Goal: Information Seeking & Learning: Learn about a topic

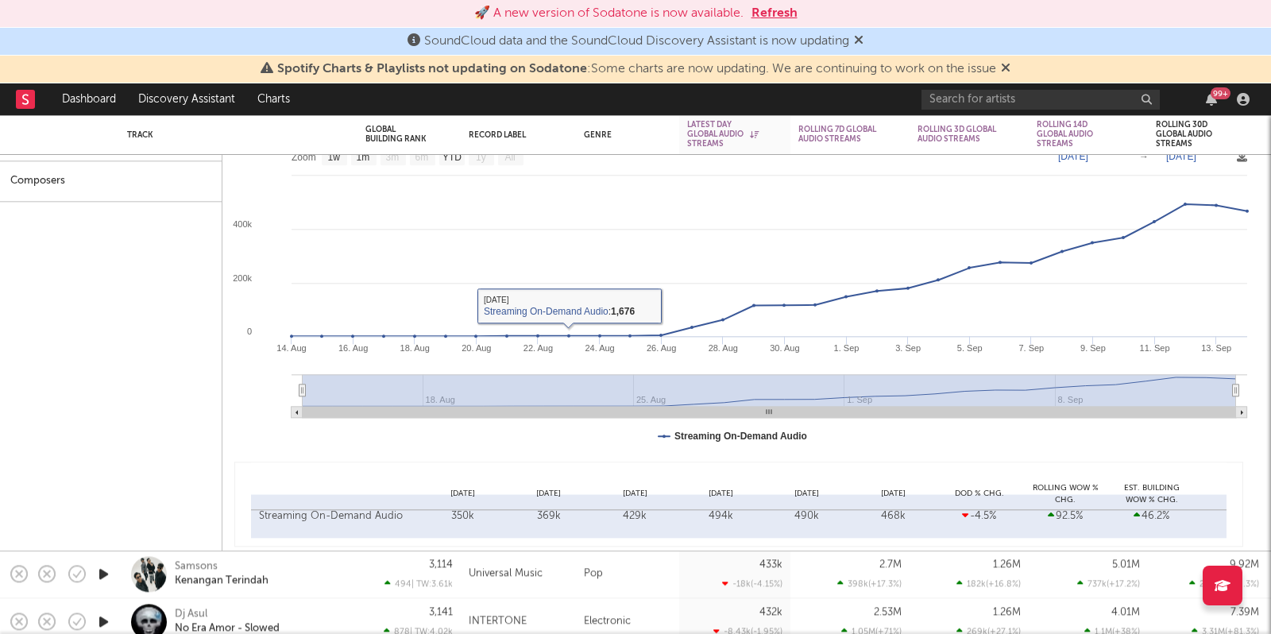
select select "1w"
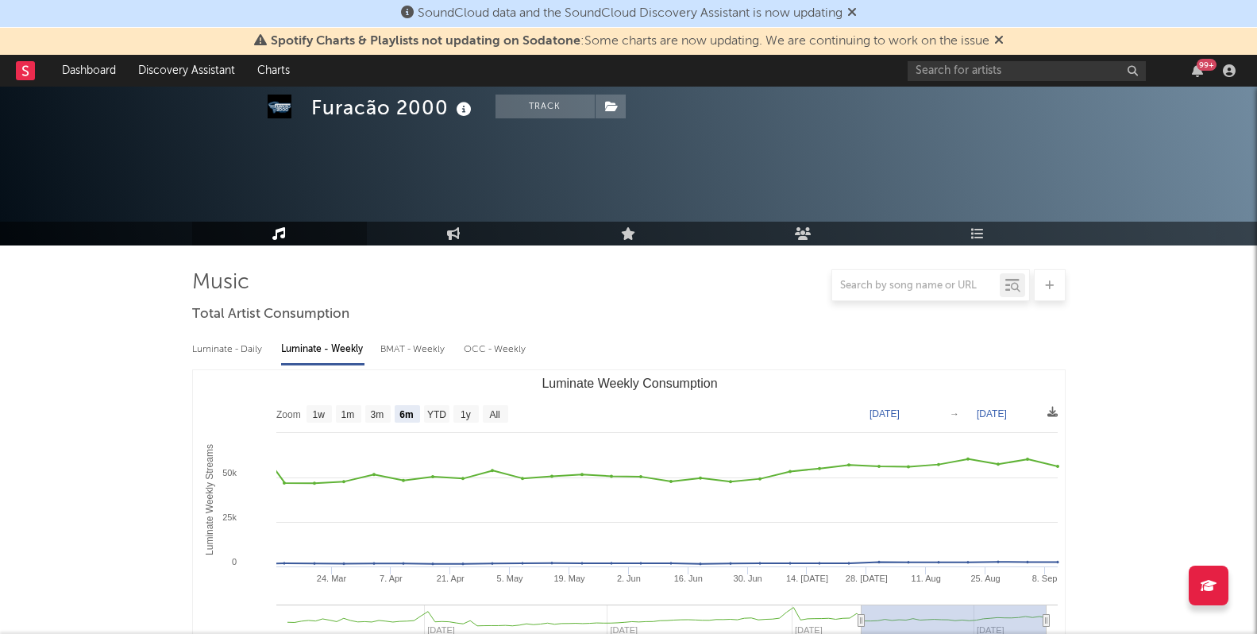
select select "6m"
select select "1w"
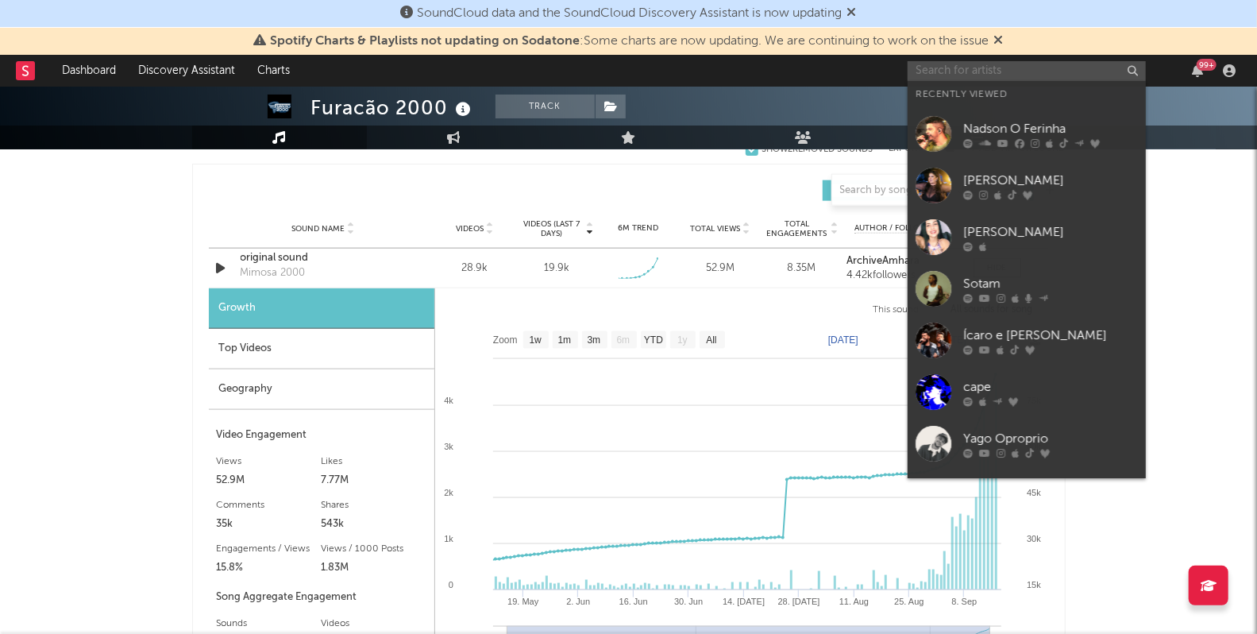
click at [939, 75] on input "text" at bounding box center [1027, 71] width 238 height 20
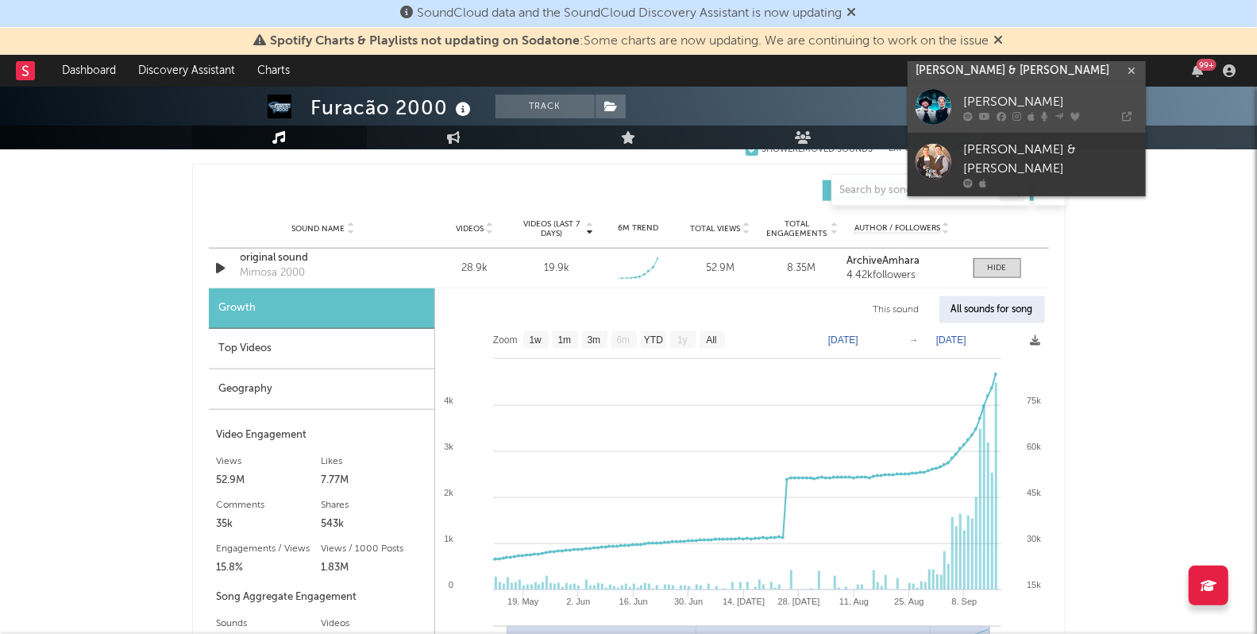
type input "[PERSON_NAME] & [PERSON_NAME]"
click at [975, 95] on div "[PERSON_NAME]" at bounding box center [1050, 102] width 175 height 19
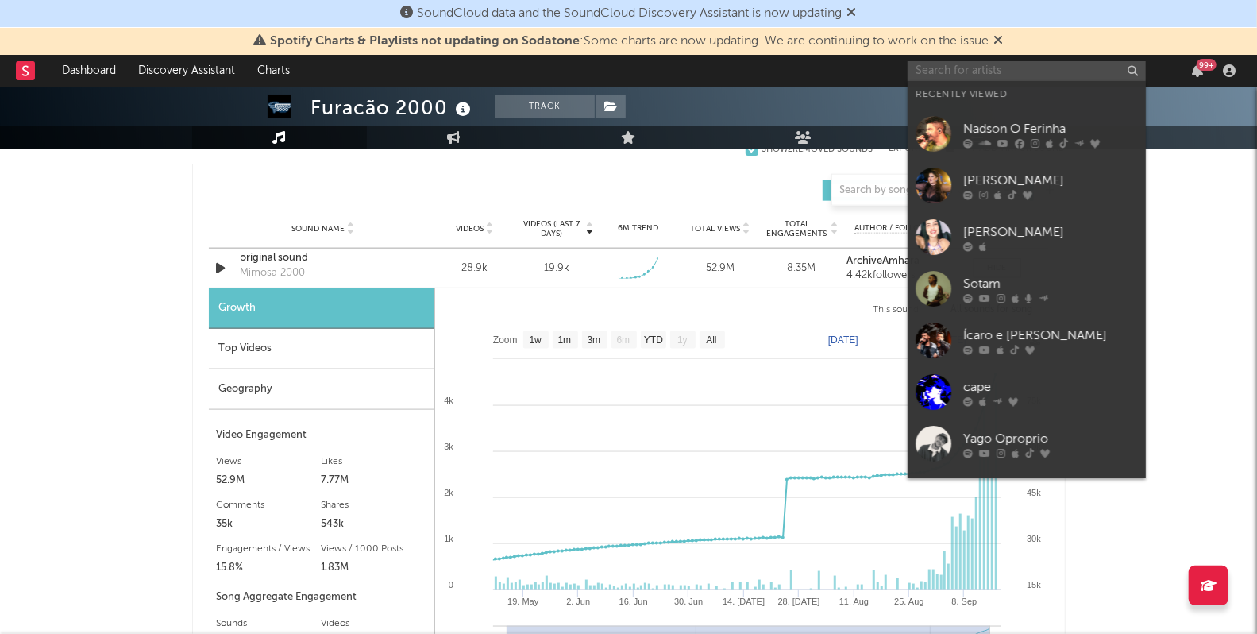
click at [938, 71] on input "text" at bounding box center [1027, 71] width 238 height 20
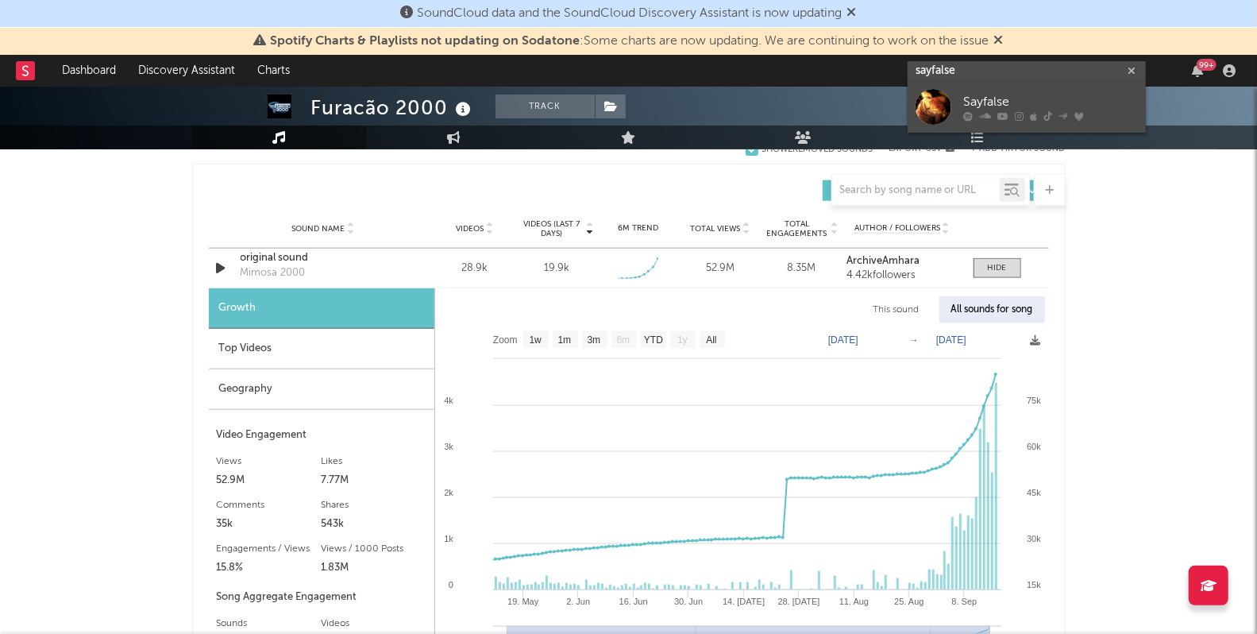
type input "sayfalse"
click at [992, 99] on div "Sayfalse" at bounding box center [1050, 102] width 175 height 19
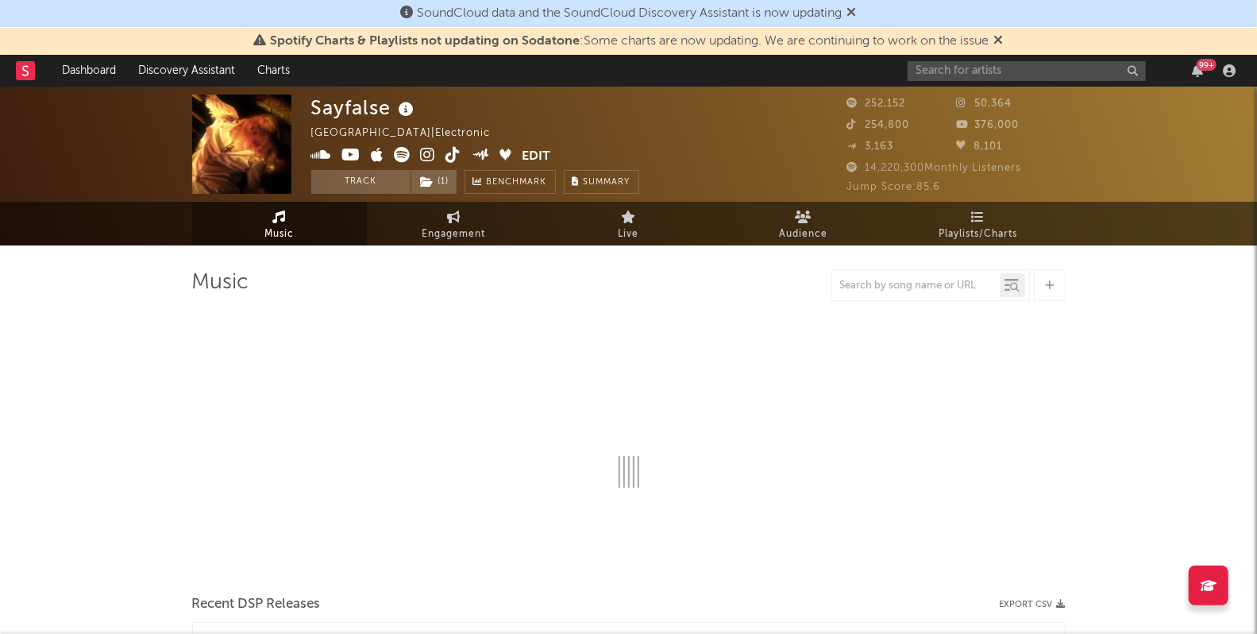
select select "6m"
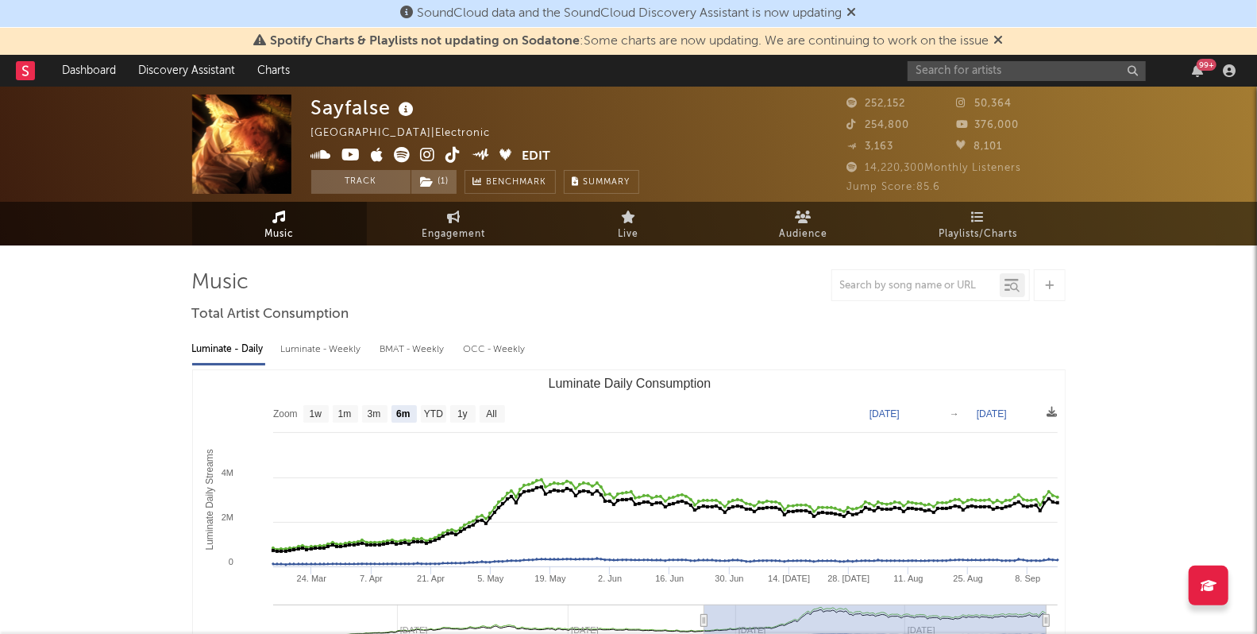
click at [313, 347] on div "Luminate - Weekly" at bounding box center [322, 349] width 83 height 27
select select "6m"
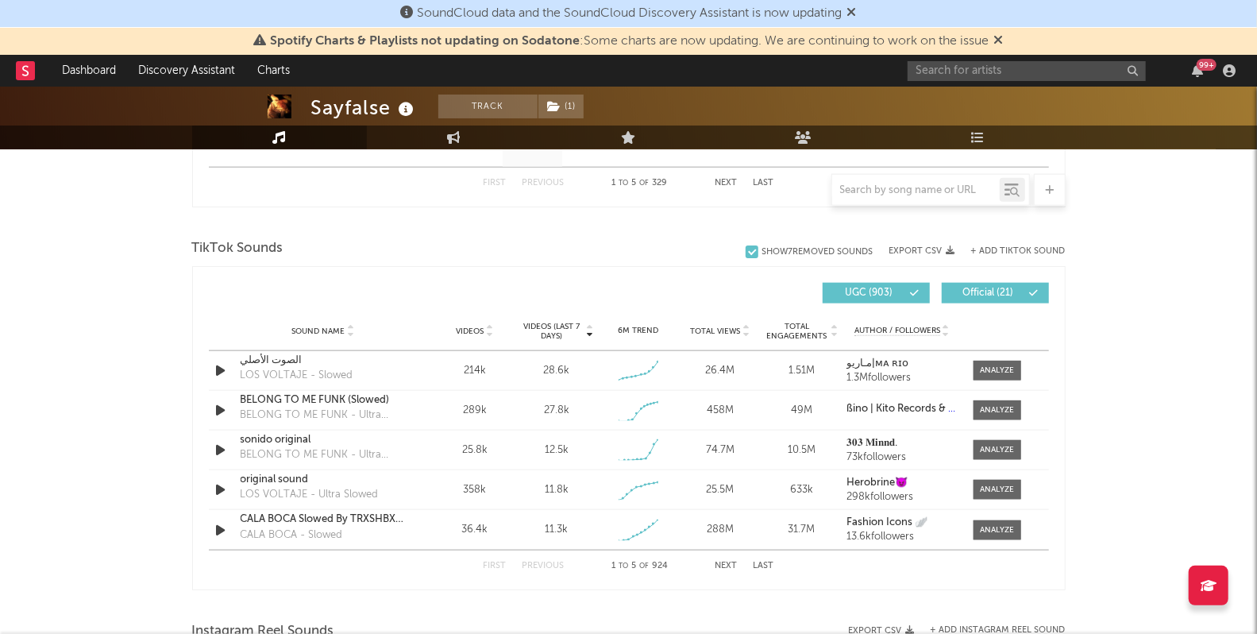
scroll to position [596, 0]
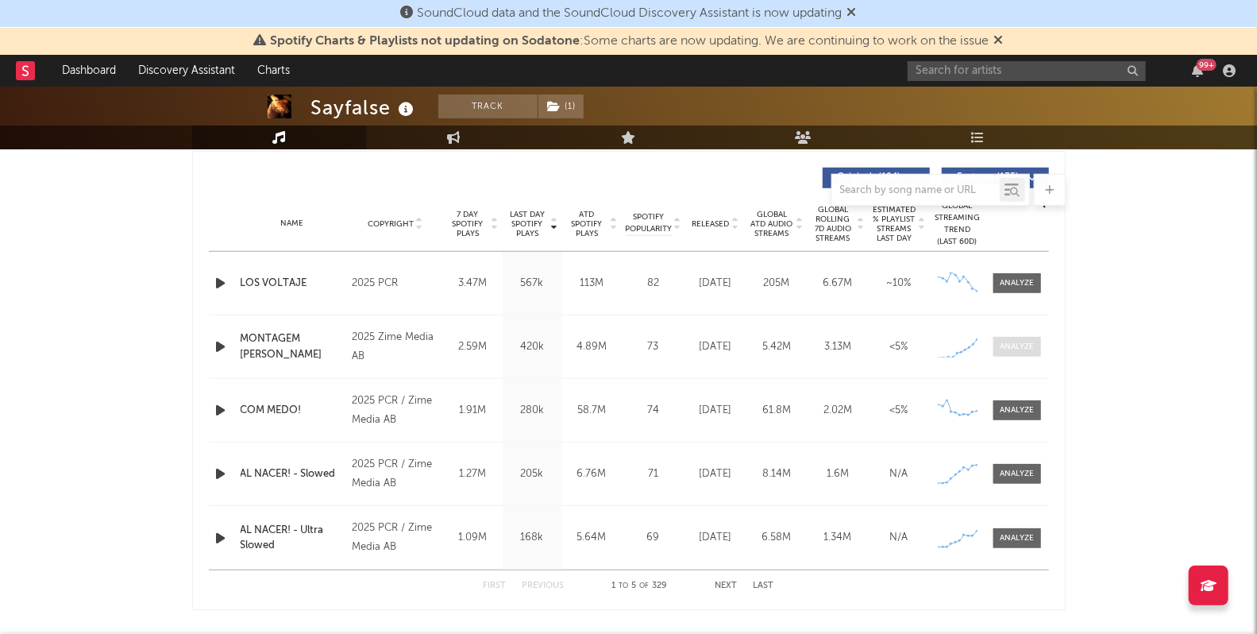
click at [1020, 351] on div at bounding box center [1017, 347] width 34 height 12
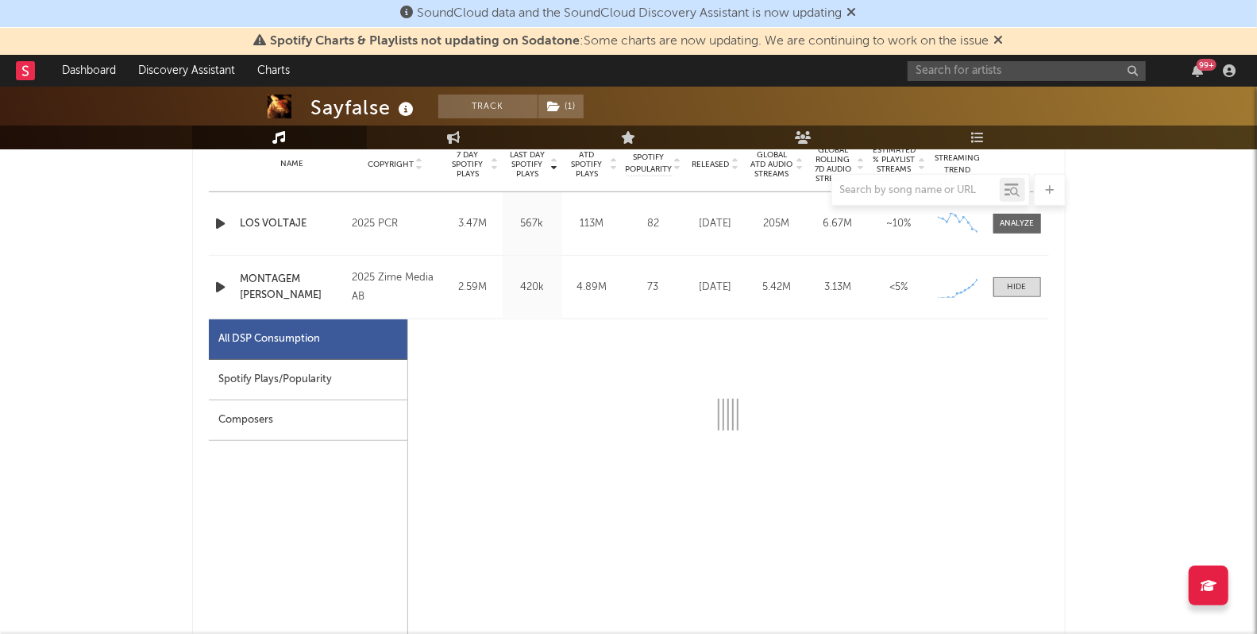
select select "1w"
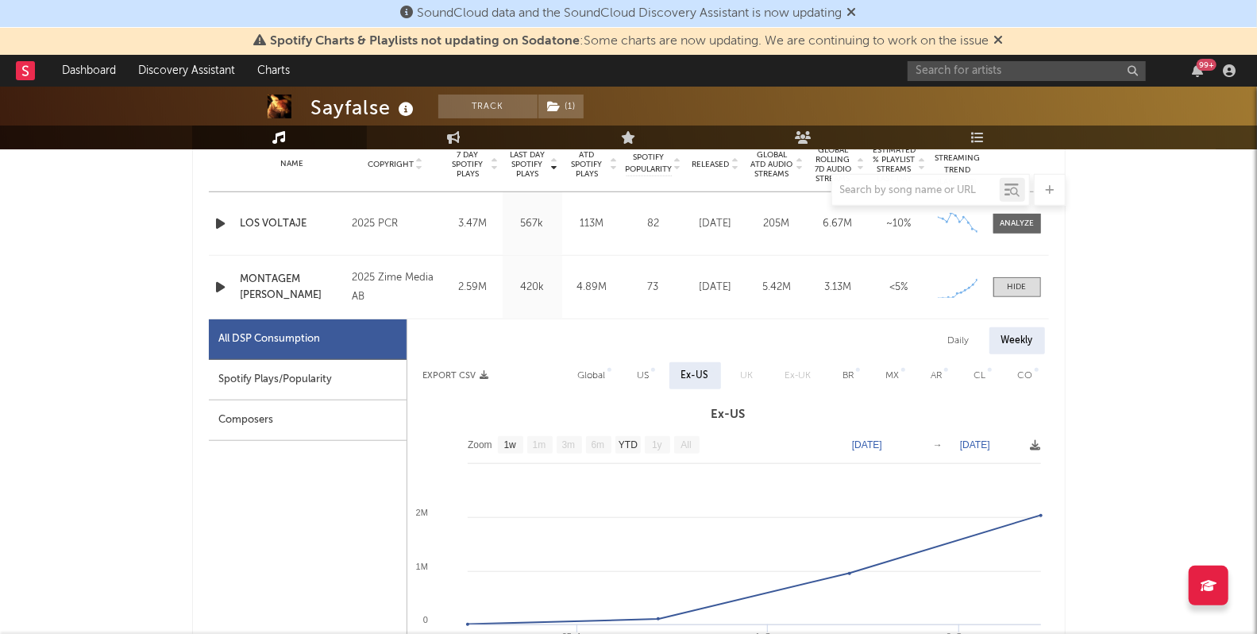
scroll to position [657, 0]
click at [294, 379] on div "Spotify Plays/Popularity" at bounding box center [308, 379] width 198 height 41
select select "1w"
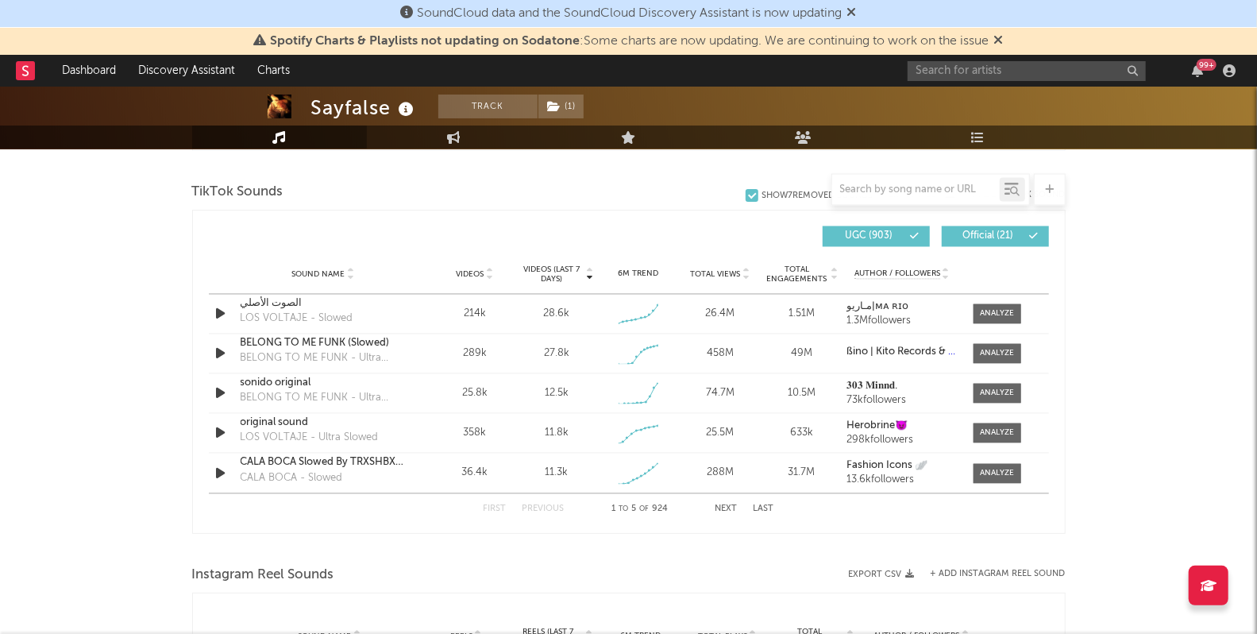
scroll to position [1819, 0]
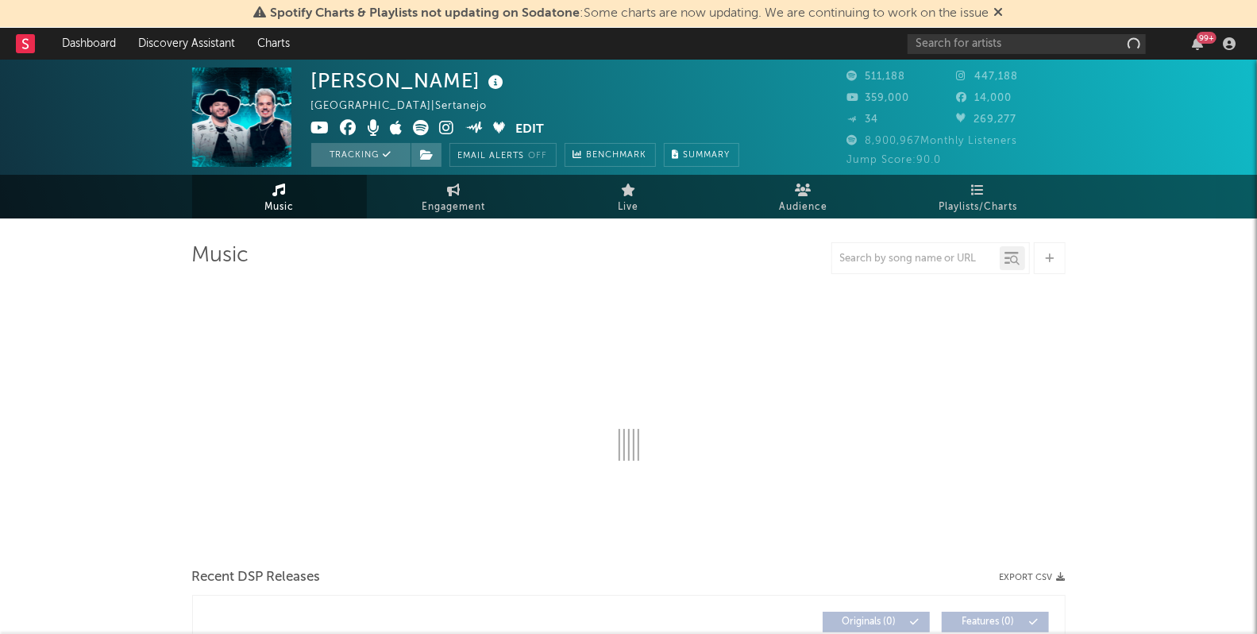
select select "6m"
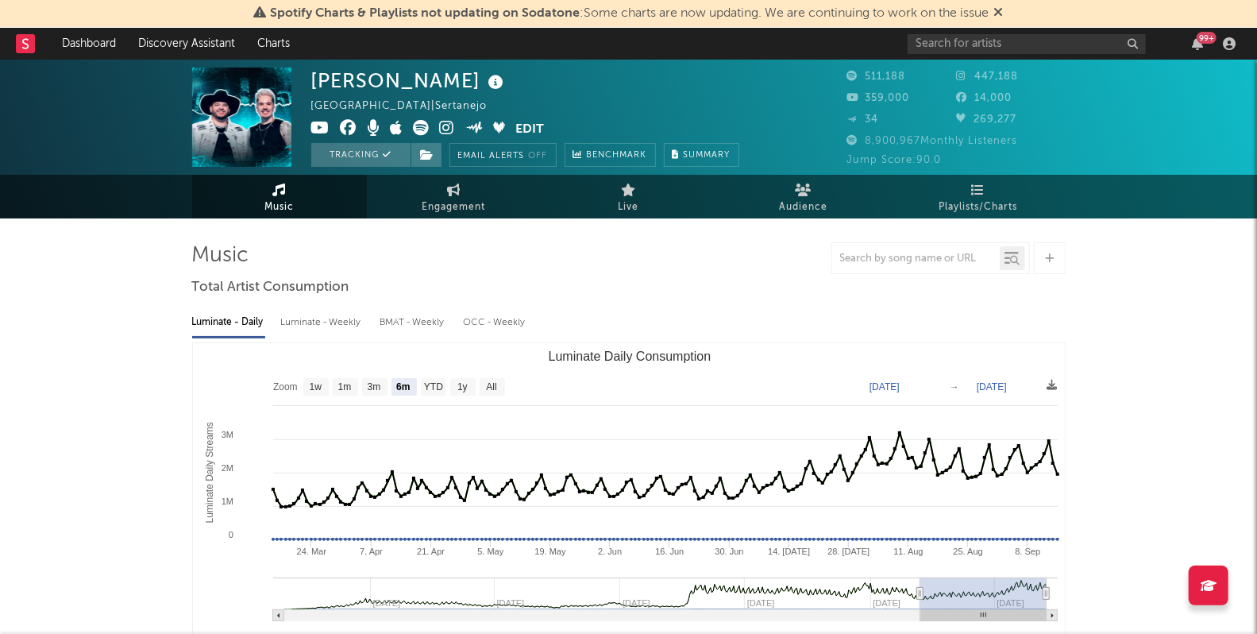
click at [317, 324] on div "Luminate - Weekly" at bounding box center [322, 322] width 83 height 27
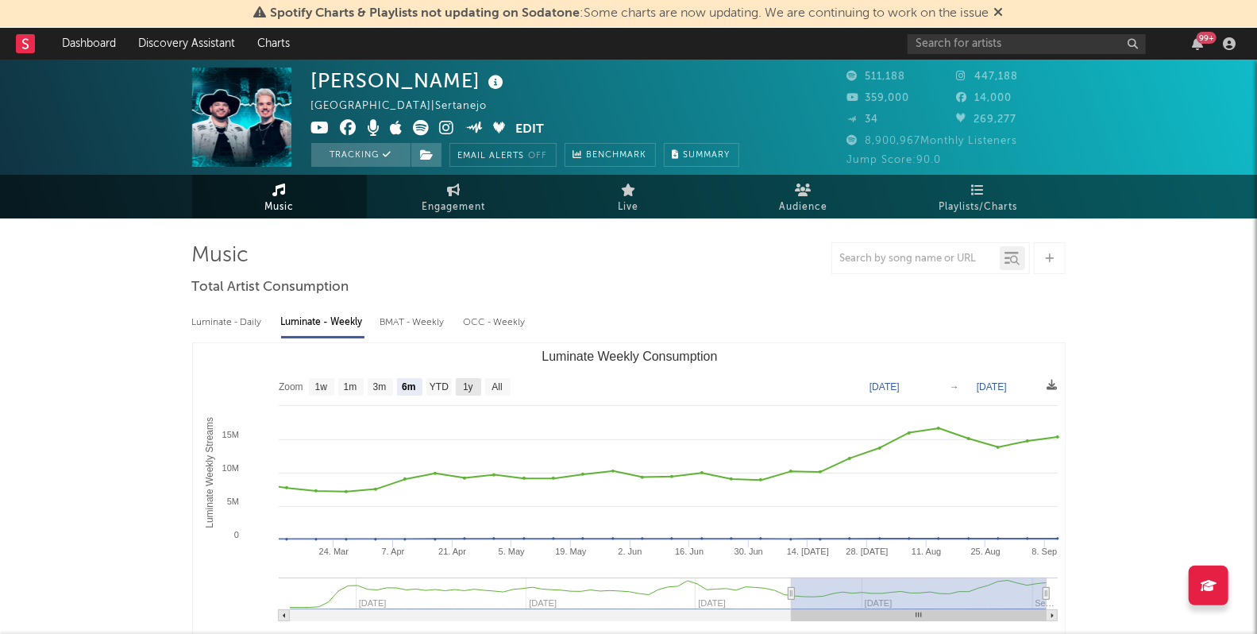
click at [469, 390] on text "1y" at bounding box center [468, 387] width 10 height 11
select select "1y"
type input "2024-09-11"
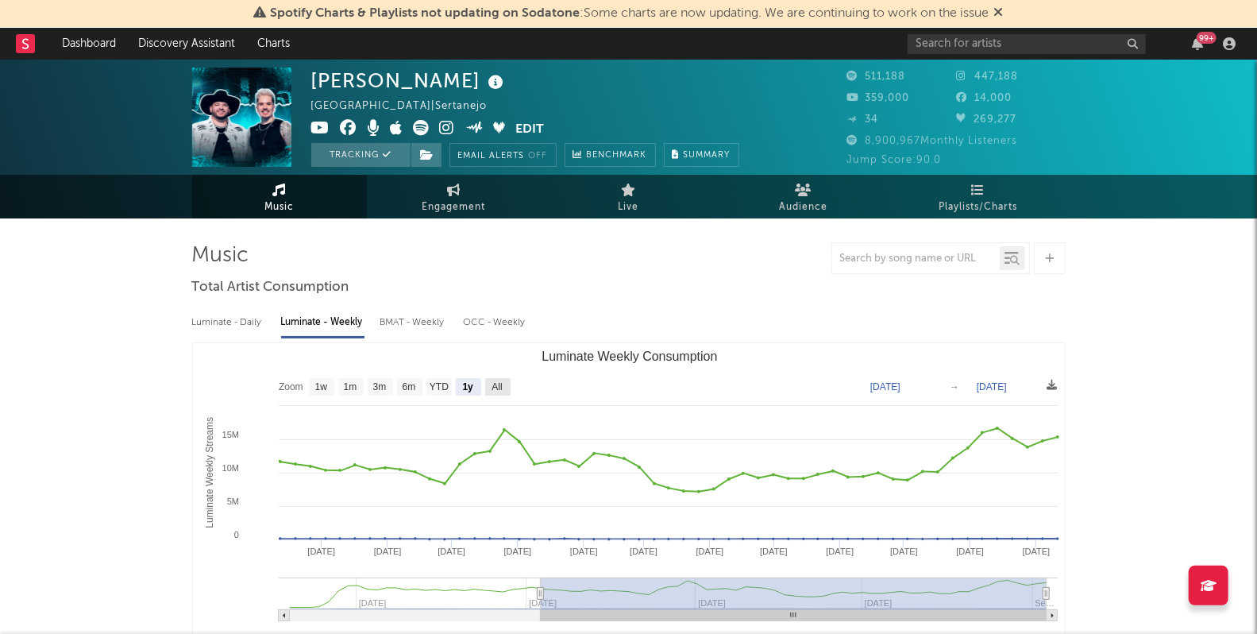
click at [496, 389] on text "All" at bounding box center [497, 387] width 10 height 11
select select "All"
type input "2024-03-14"
